Goal: Information Seeking & Learning: Learn about a topic

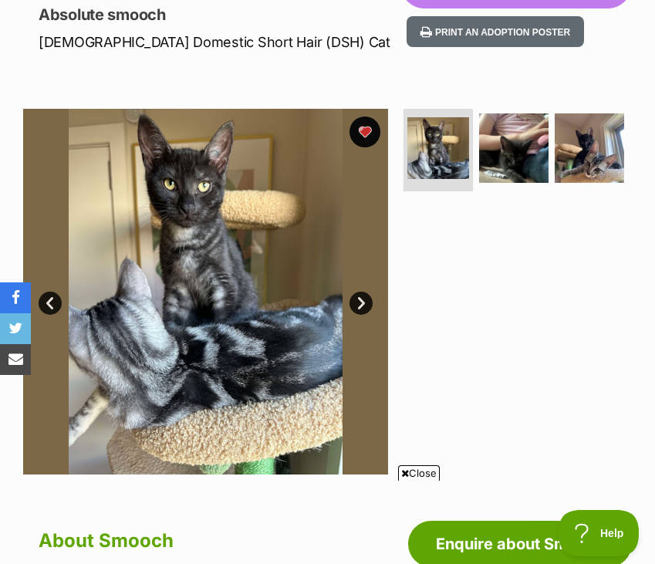
scroll to position [247, 0]
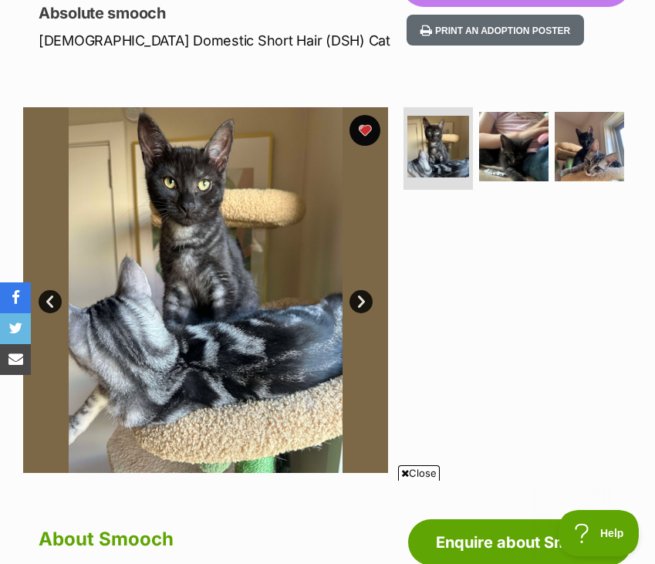
click at [201, 241] on img at bounding box center [205, 289] width 365 height 365
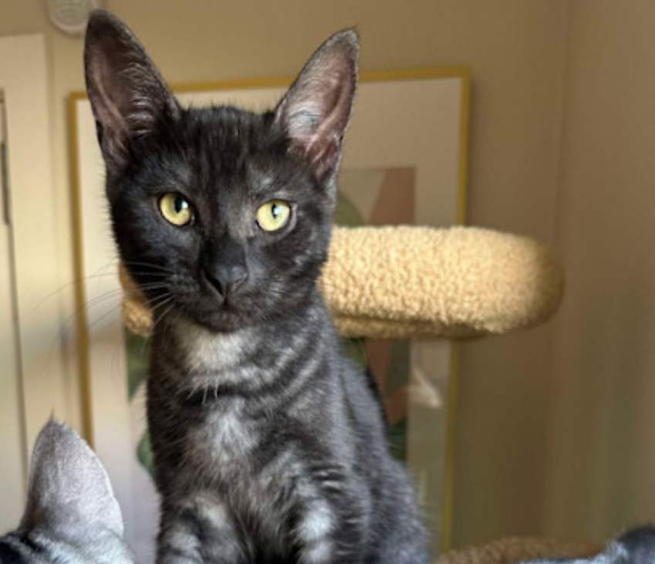
scroll to position [0, 0]
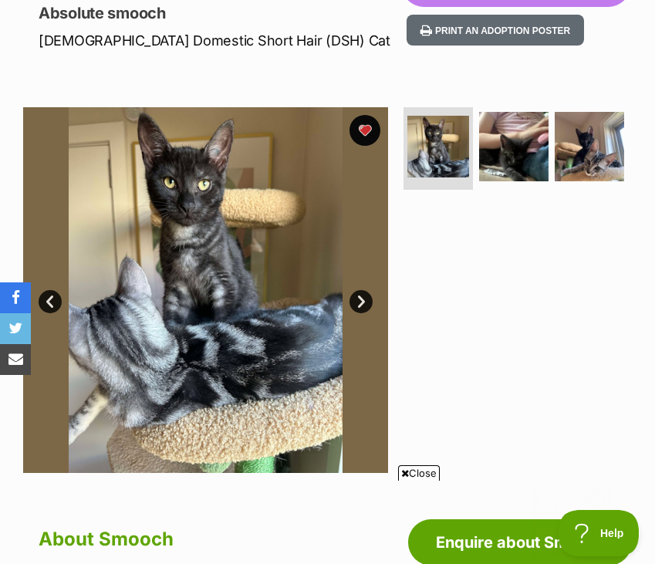
click at [366, 303] on link "Next" at bounding box center [360, 301] width 23 height 23
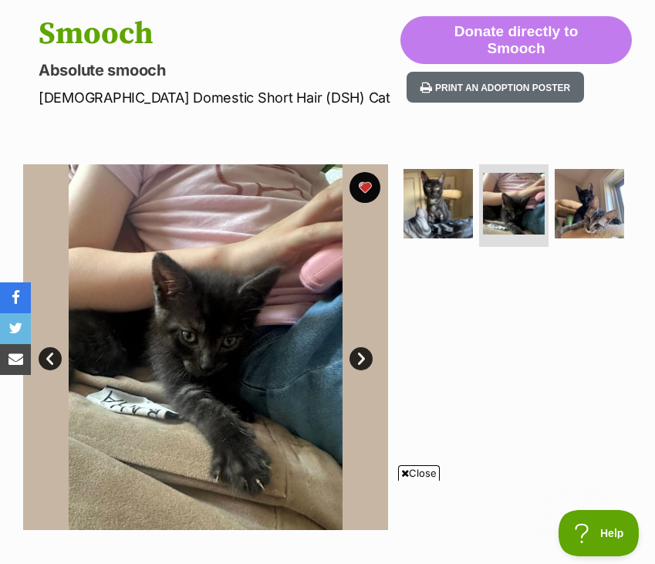
scroll to position [202, 0]
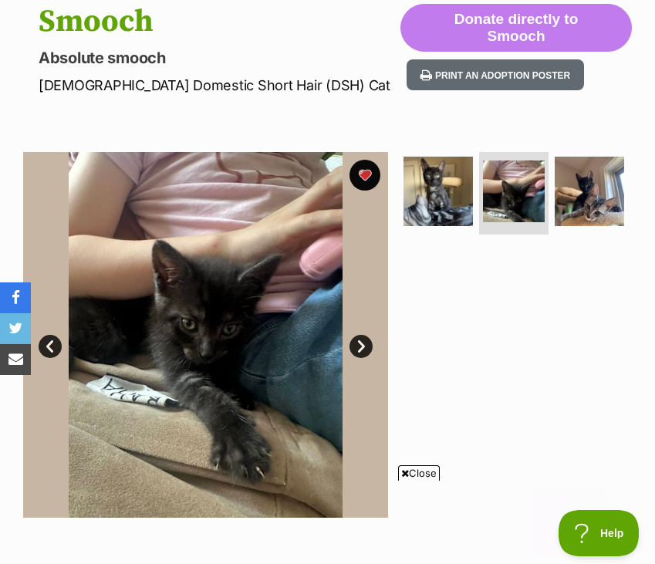
click at [355, 348] on link "Next" at bounding box center [360, 346] width 23 height 23
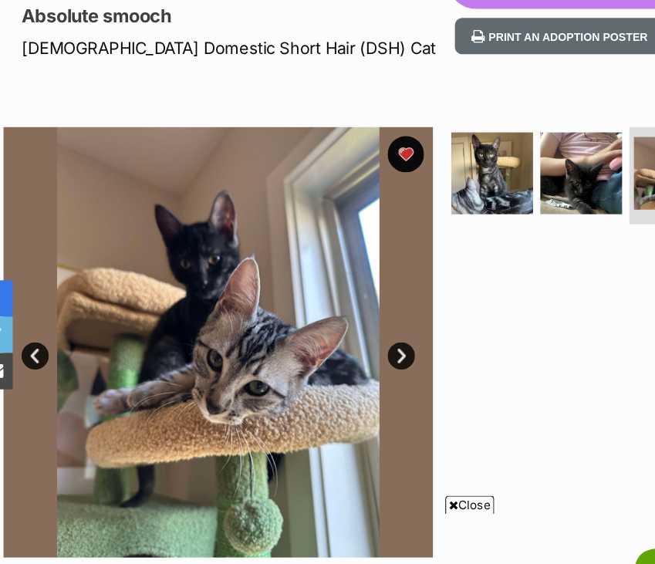
click at [46, 337] on link "Prev" at bounding box center [50, 346] width 23 height 23
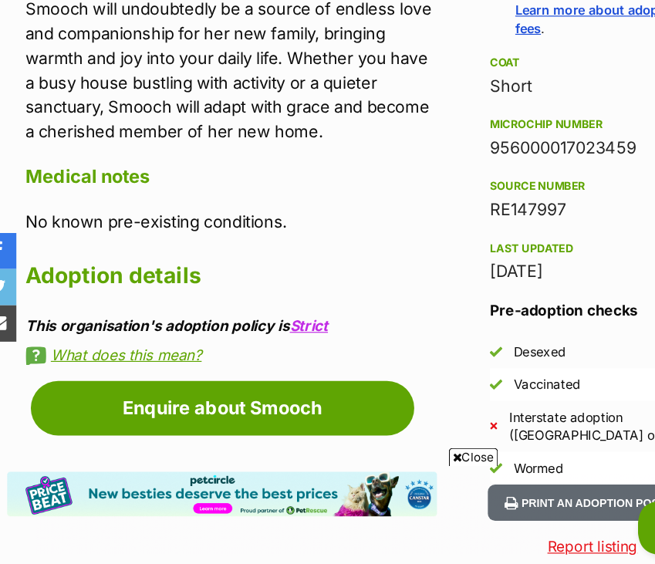
scroll to position [1088, 0]
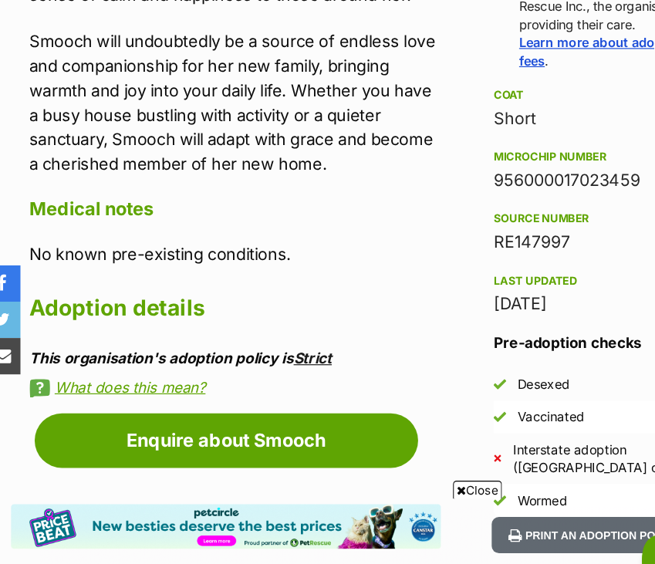
click at [267, 356] on link "Strict" at bounding box center [279, 360] width 32 height 15
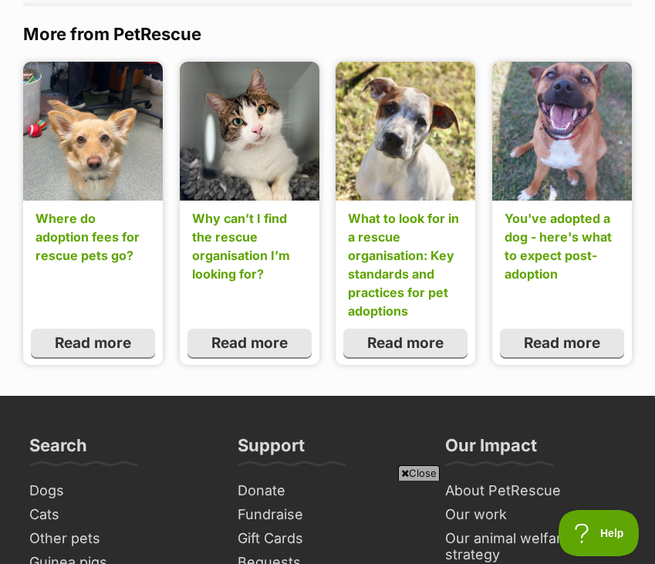
scroll to position [1731, 0]
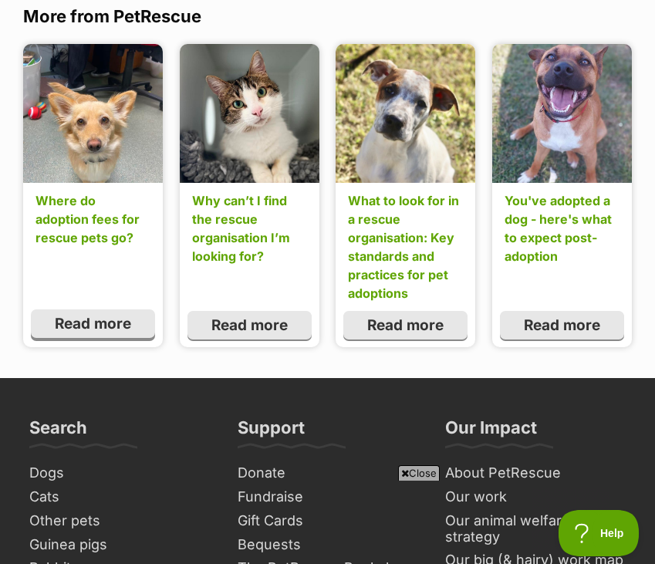
click at [113, 339] on div "Where do adoption fees for rescue pets go? Read more" at bounding box center [93, 195] width 140 height 303
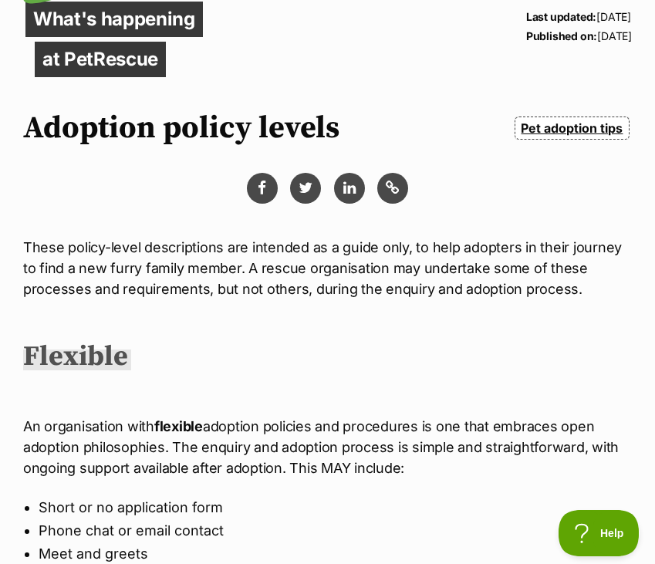
scroll to position [0, 0]
